Goal: Task Accomplishment & Management: Manage account settings

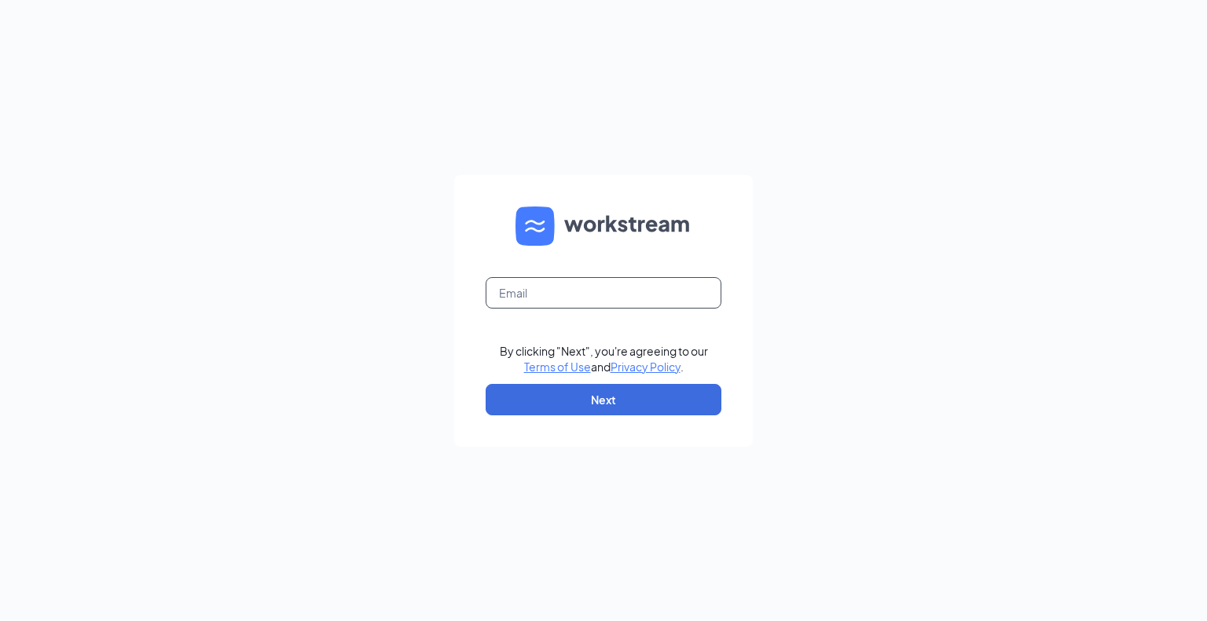
click at [577, 294] on input "text" at bounding box center [603, 292] width 236 height 31
type input "aperry@bk-fl.com"
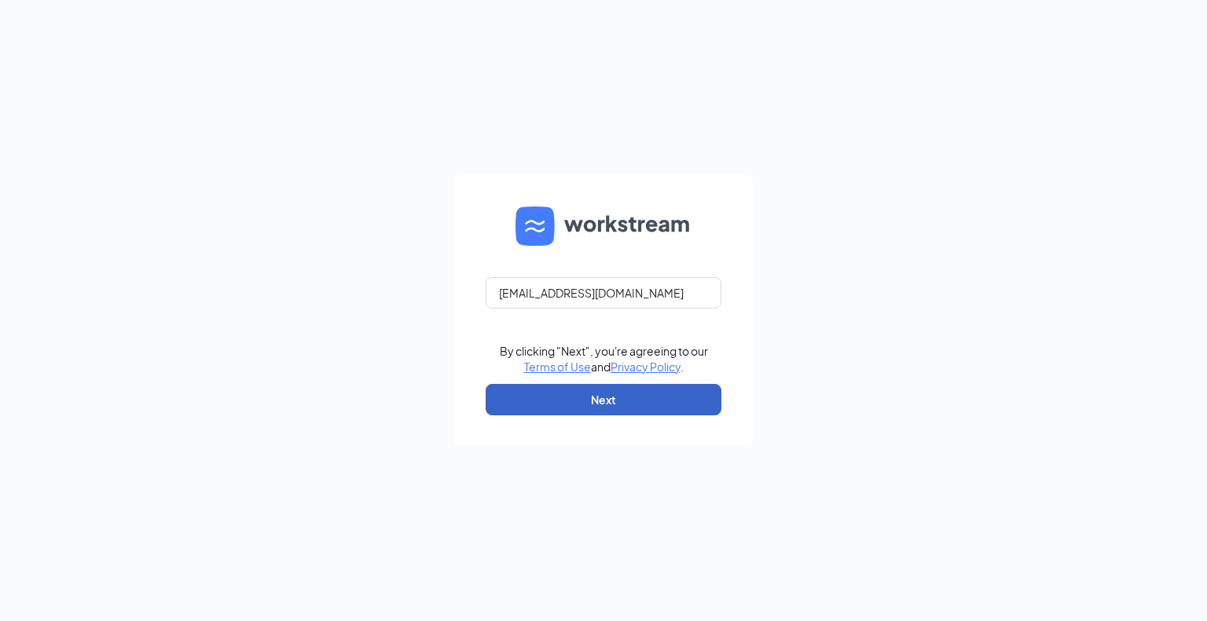
click at [617, 387] on button "Next" at bounding box center [603, 399] width 236 height 31
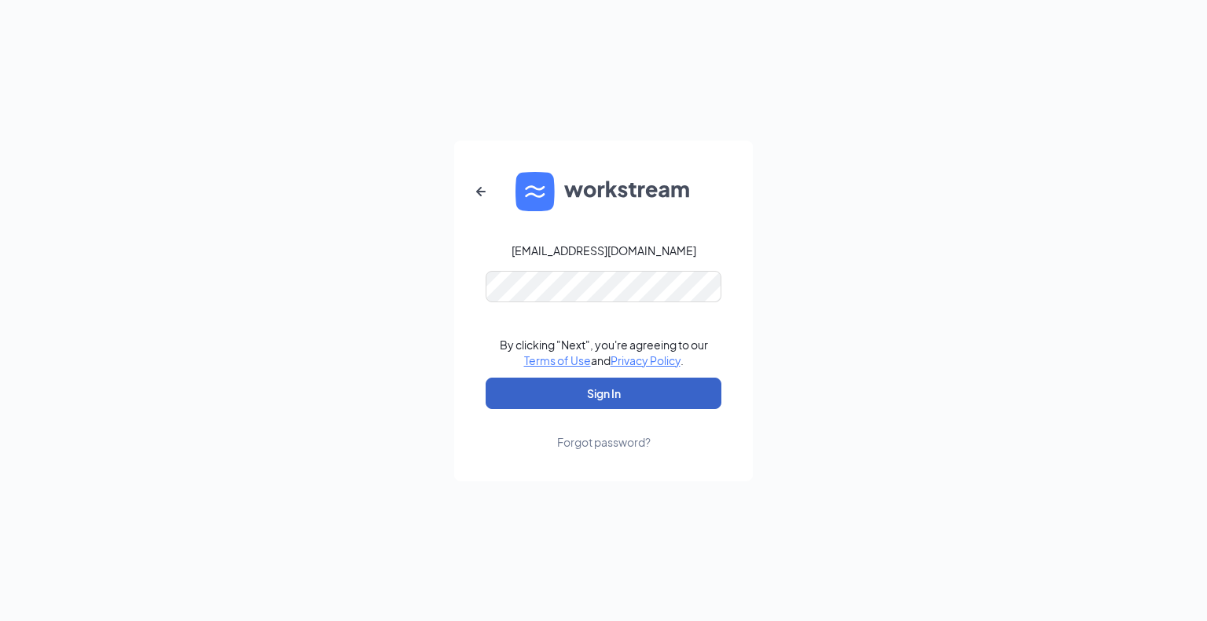
click at [611, 384] on button "Sign In" at bounding box center [603, 393] width 236 height 31
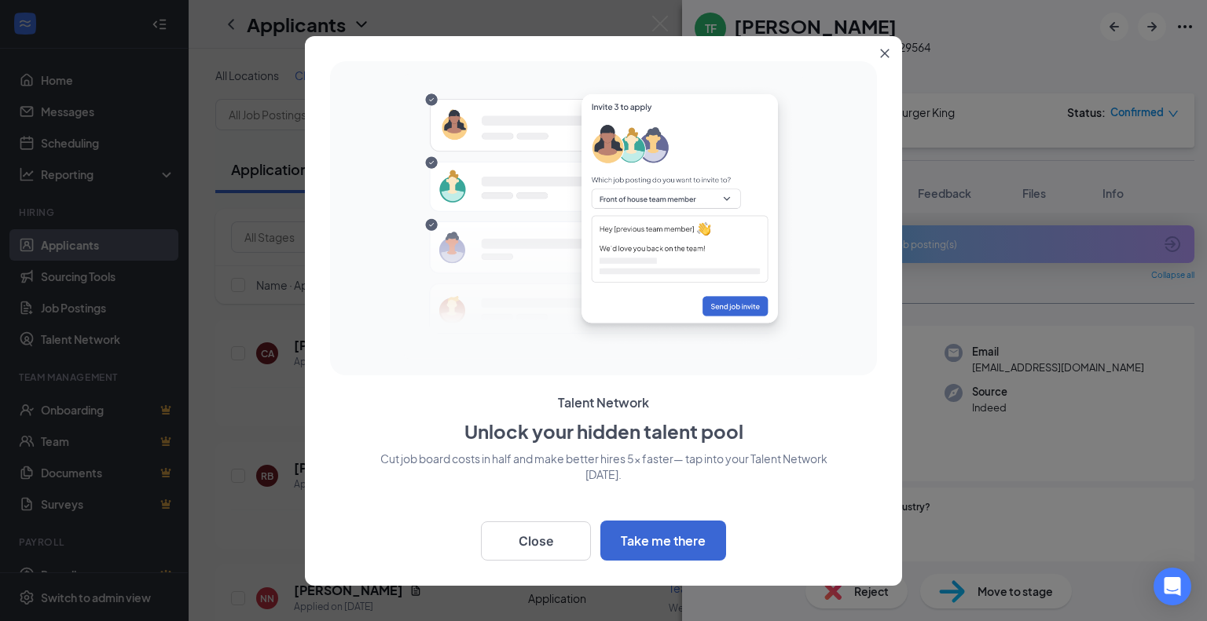
click at [875, 55] on button "Close" at bounding box center [888, 50] width 28 height 28
